Goal: Task Accomplishment & Management: Complete application form

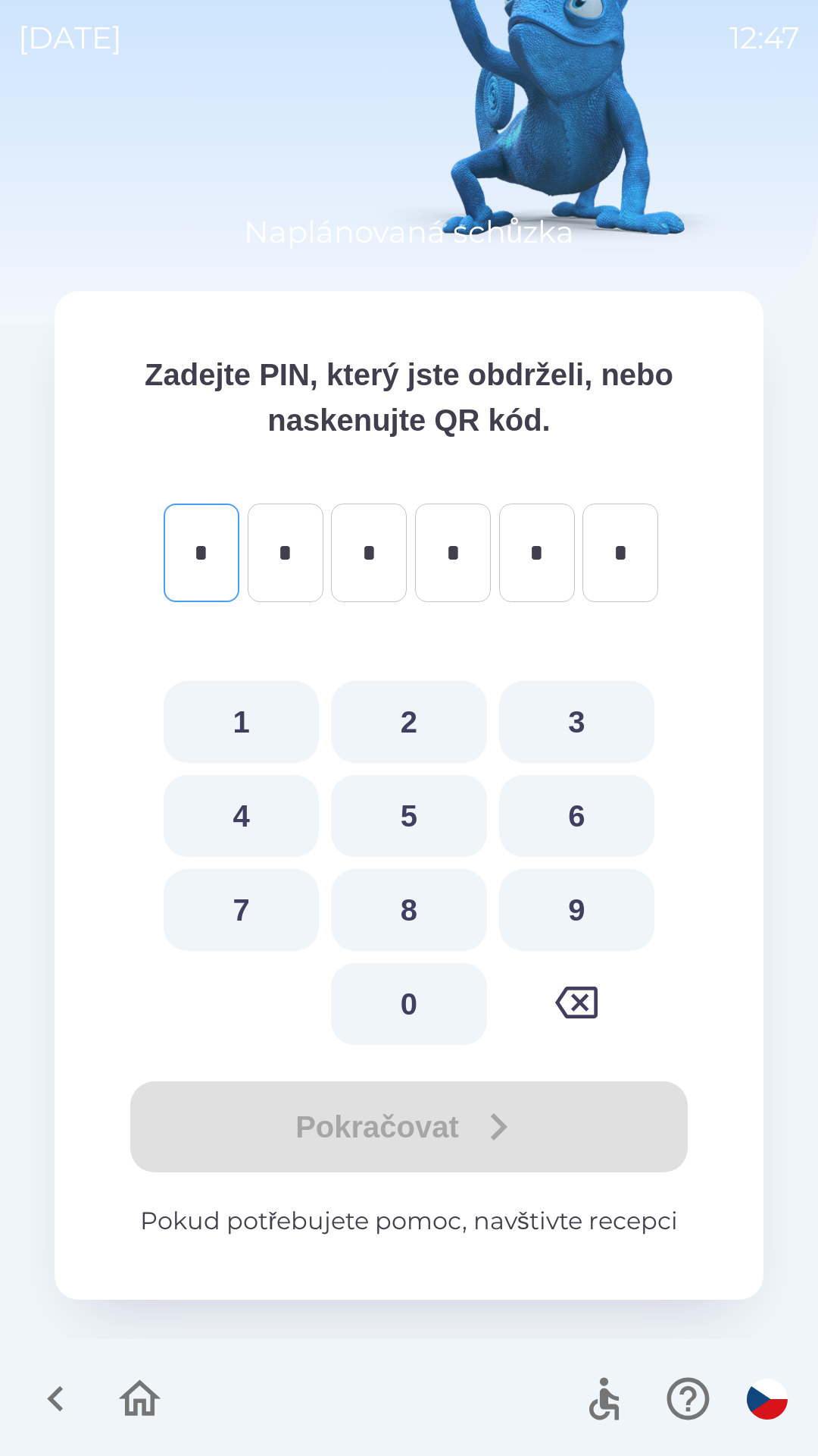
type input "*"
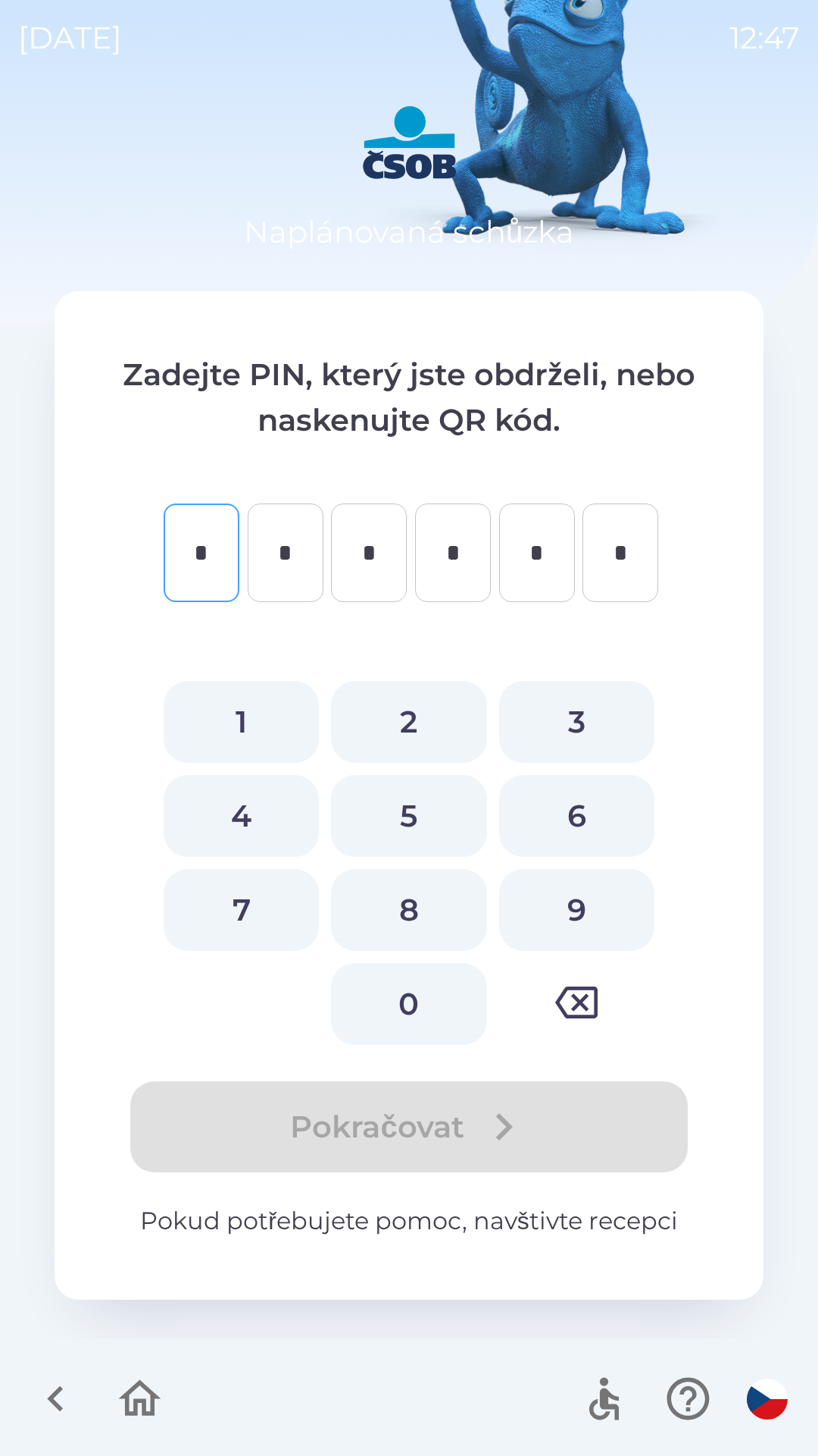
type input "*"
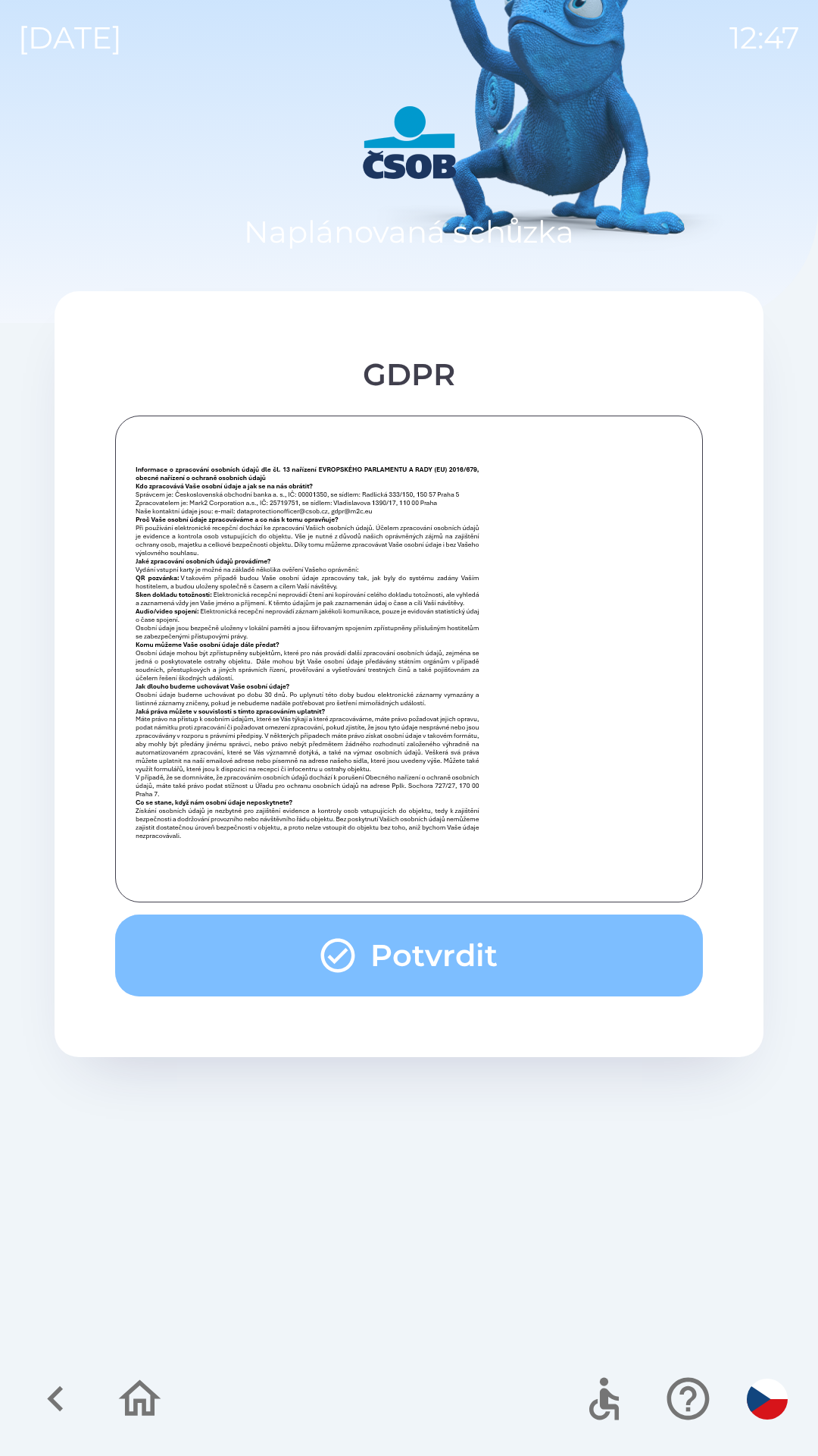
click at [402, 943] on button "Potvrdit" at bounding box center [409, 955] width 588 height 82
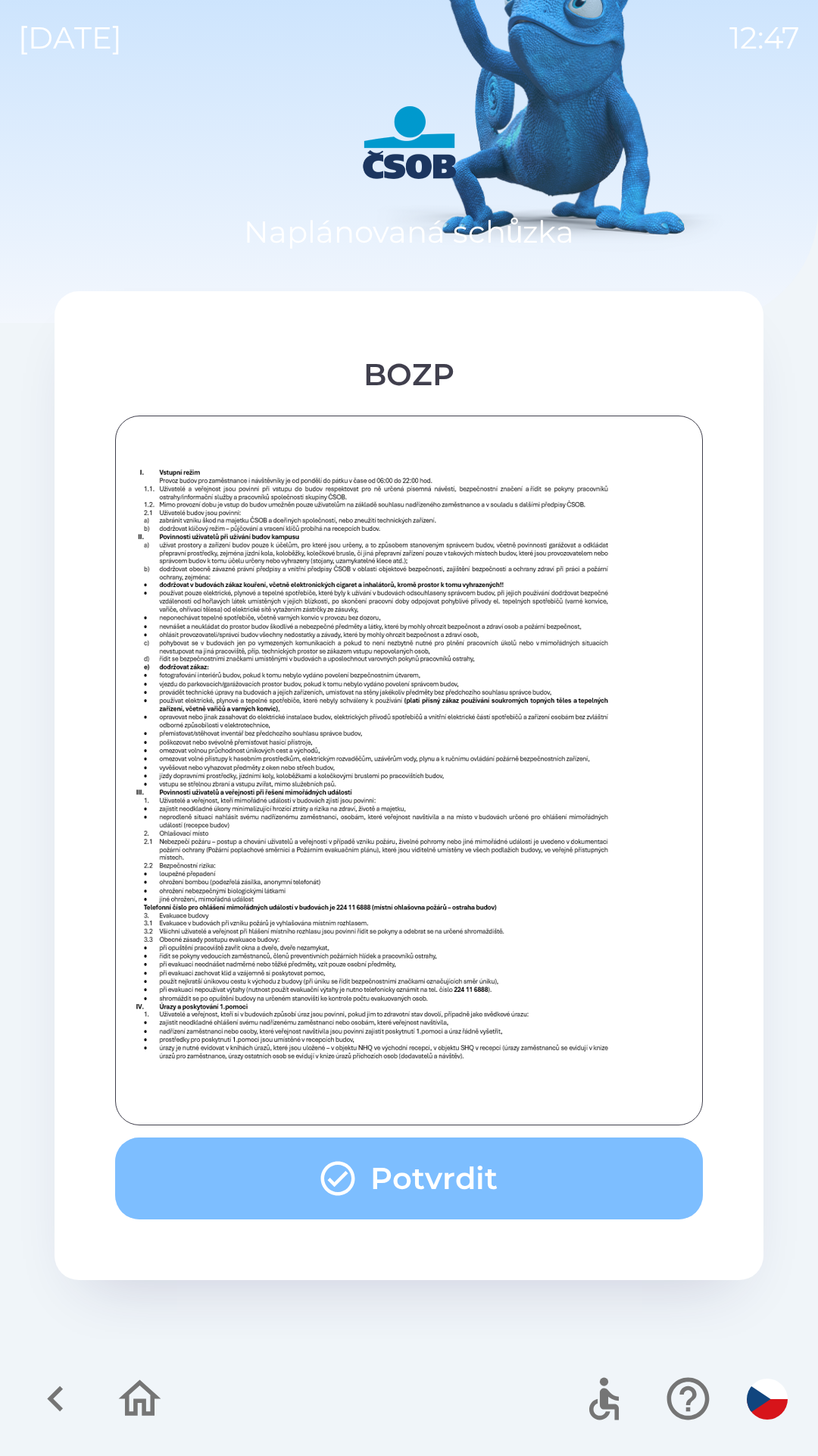
click at [479, 1174] on button "Potvrdit" at bounding box center [409, 1178] width 588 height 82
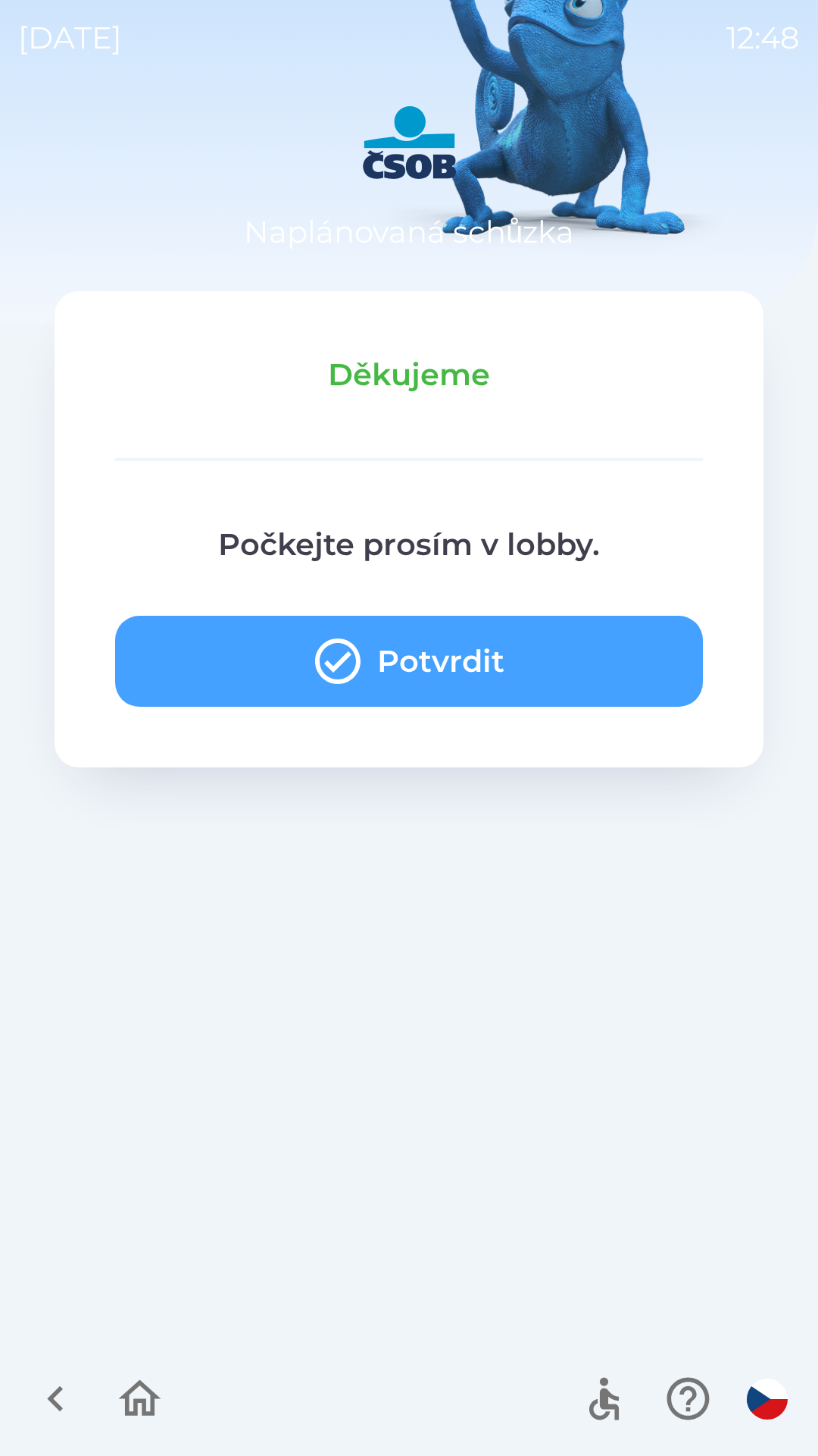
click at [510, 631] on button "Potvrdit" at bounding box center [409, 661] width 588 height 91
